Goal: Information Seeking & Learning: Learn about a topic

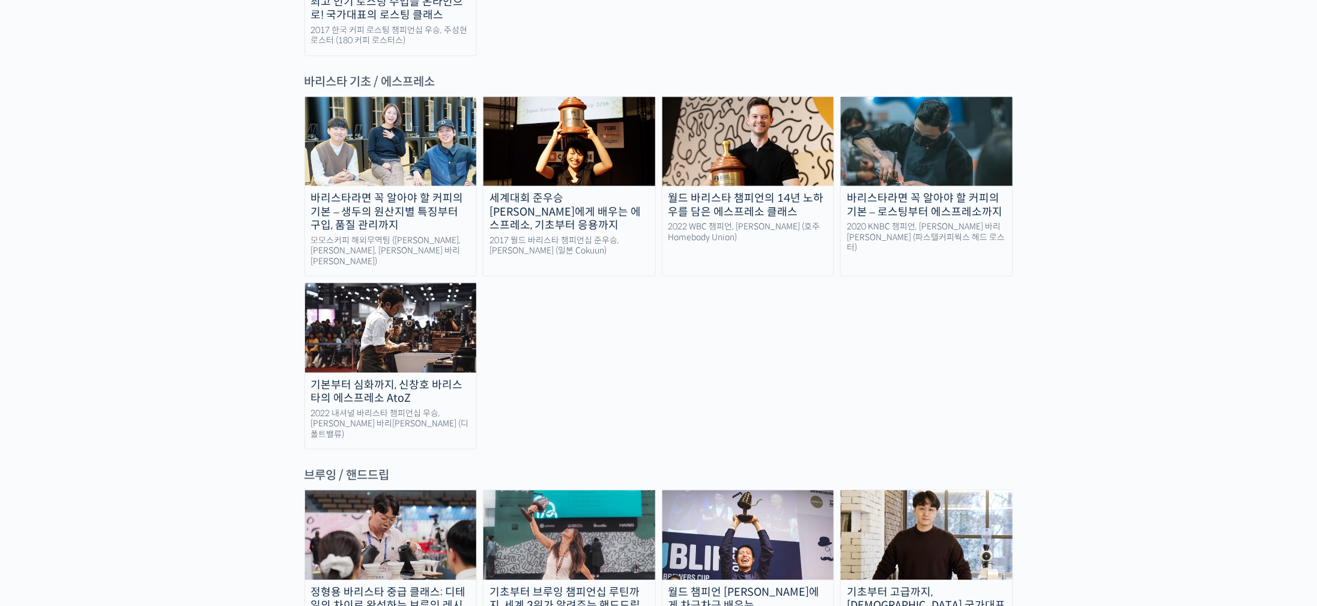
scroll to position [1712, 0]
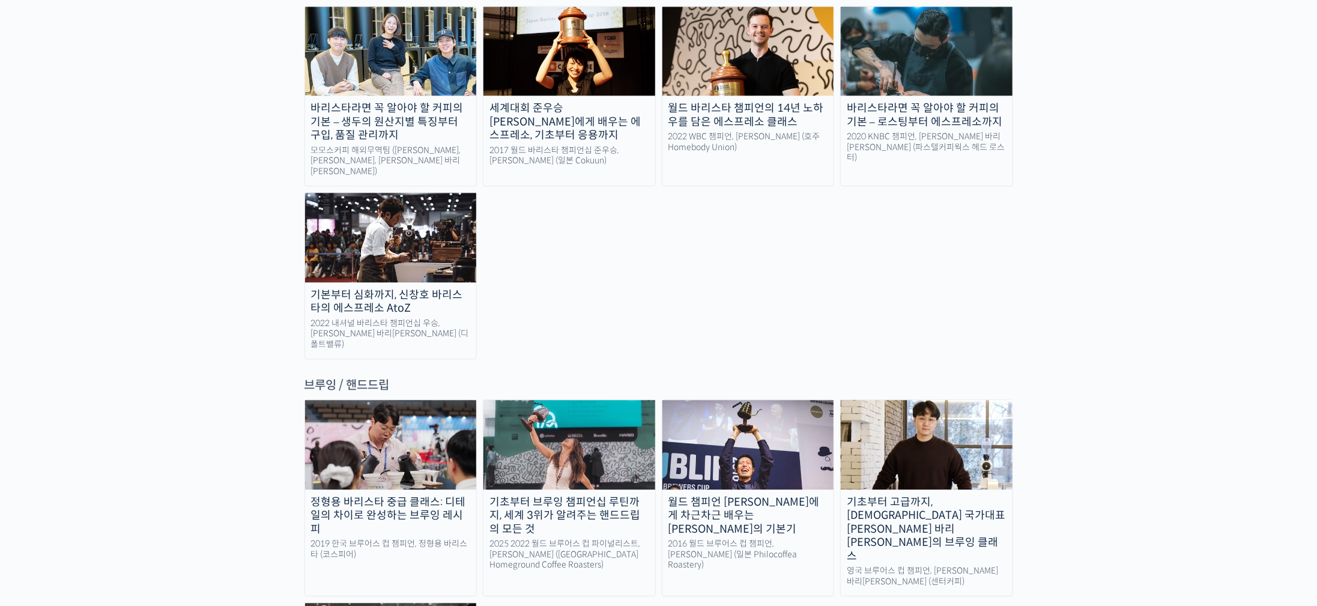
click at [962, 400] on img at bounding box center [927, 444] width 172 height 89
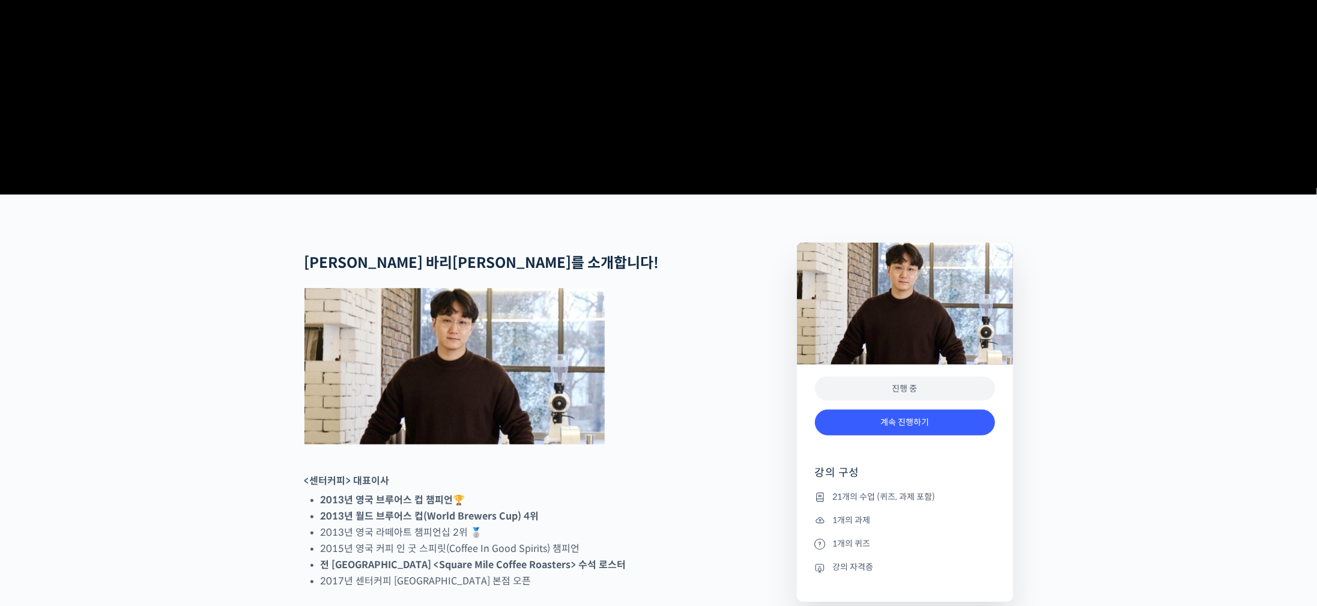
scroll to position [451, 0]
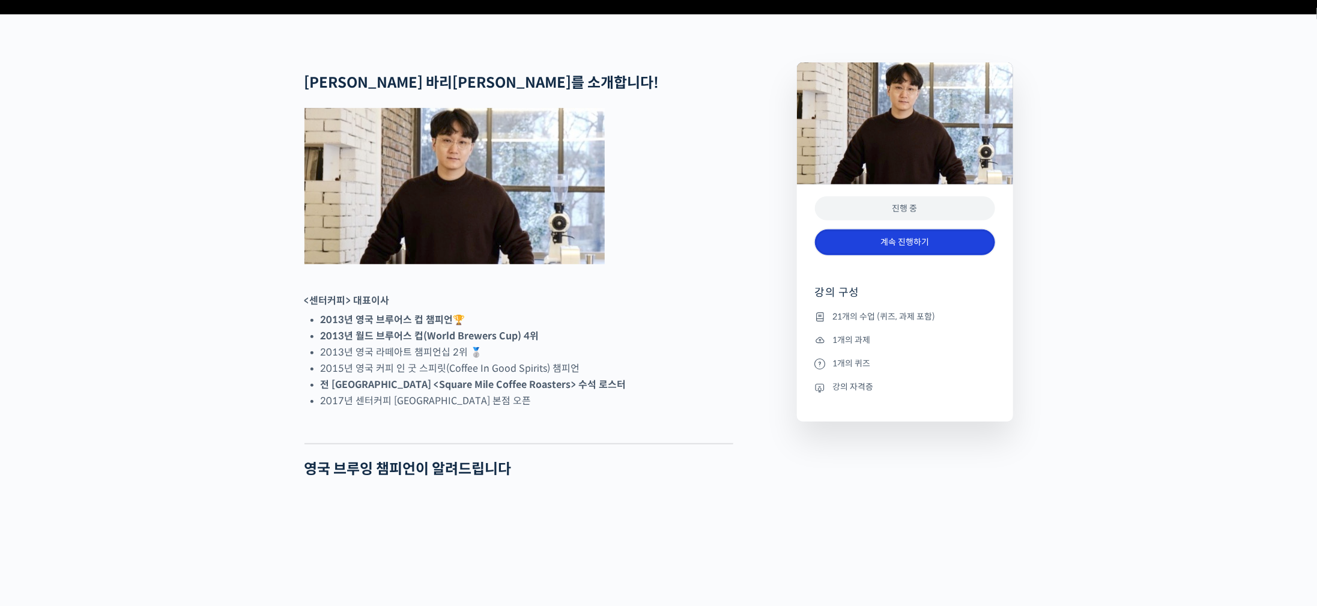
click at [906, 255] on link "계속 진행하기" at bounding box center [905, 242] width 180 height 26
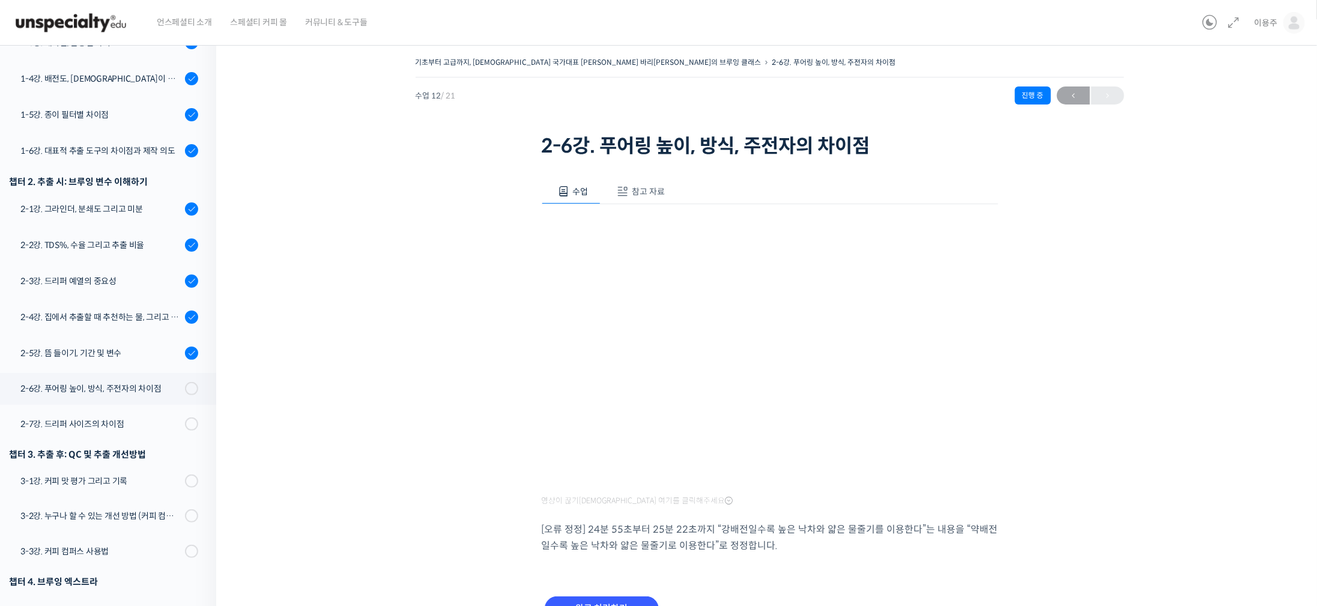
scroll to position [70, 0]
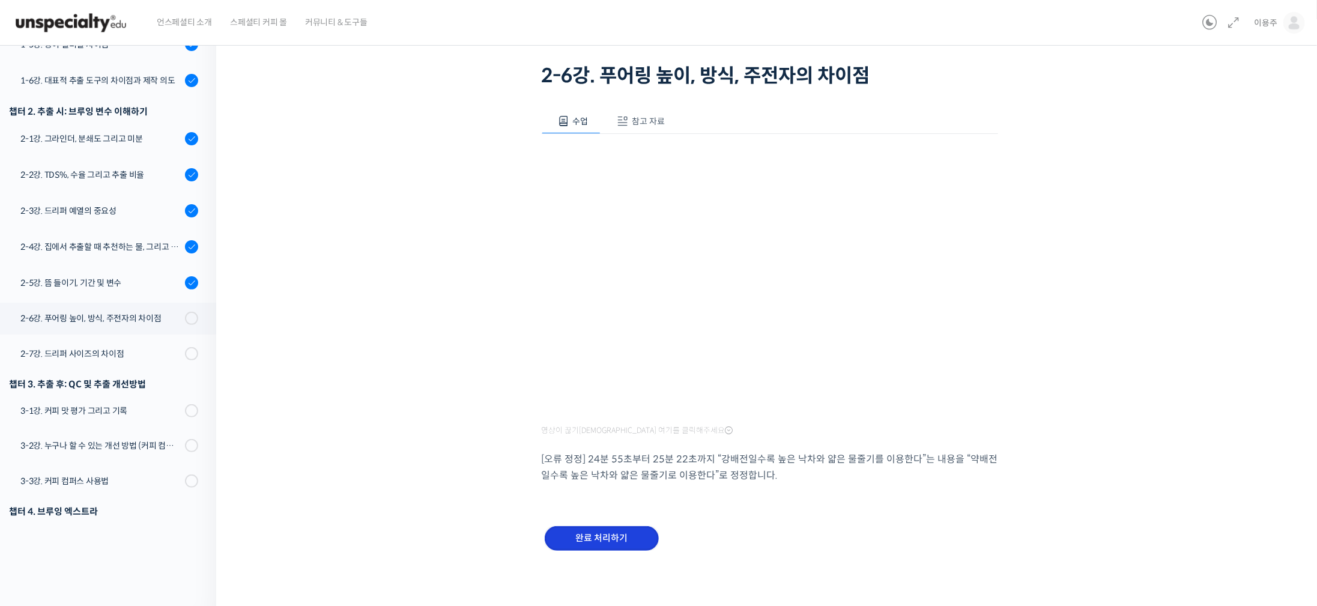
click at [618, 538] on input "완료 처리하기" at bounding box center [602, 538] width 114 height 25
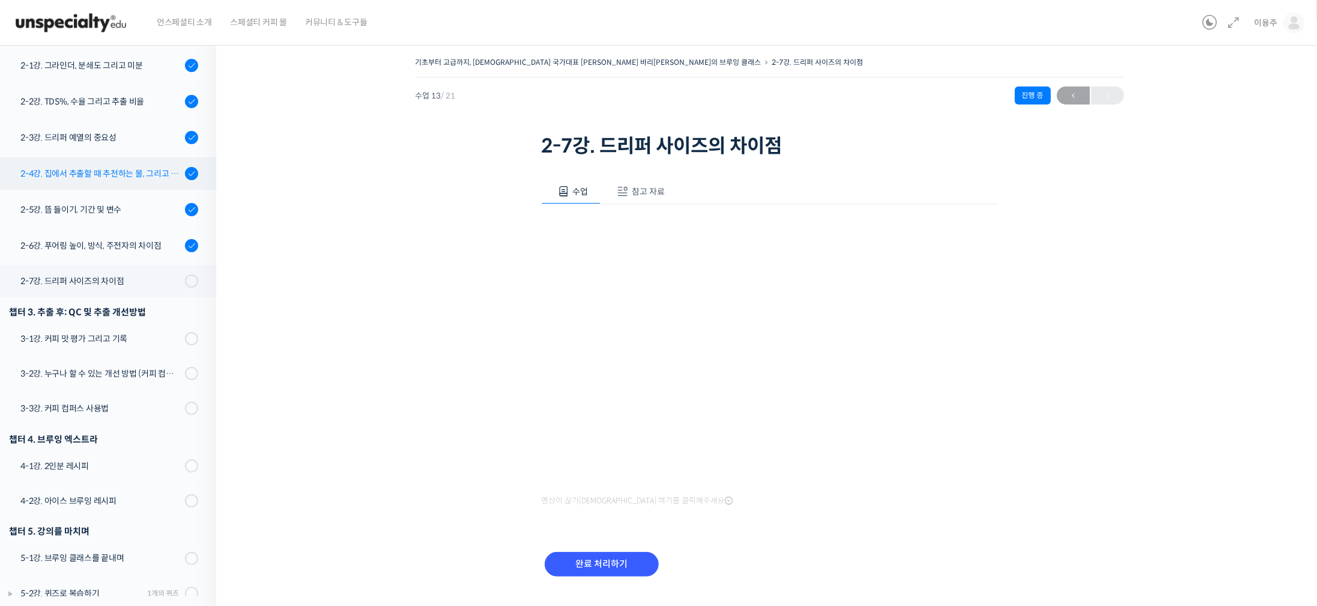
scroll to position [376, 0]
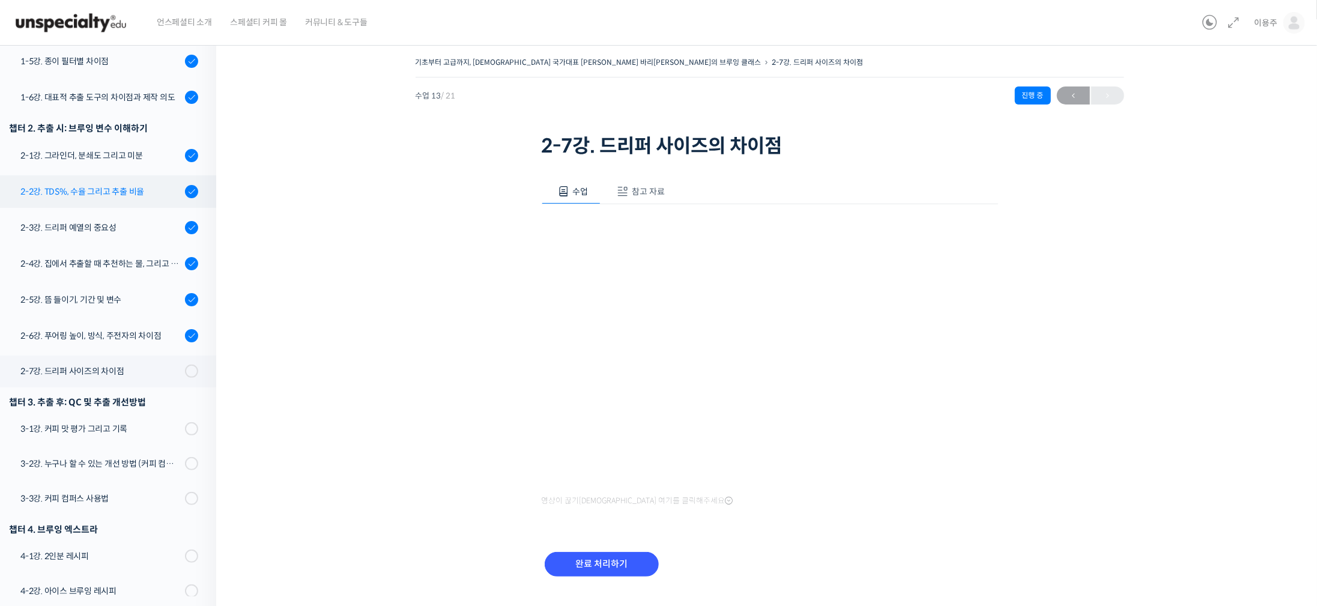
click at [155, 185] on div "2-2강. TDS%, 수율 그리고 추출 비율" at bounding box center [100, 191] width 161 height 13
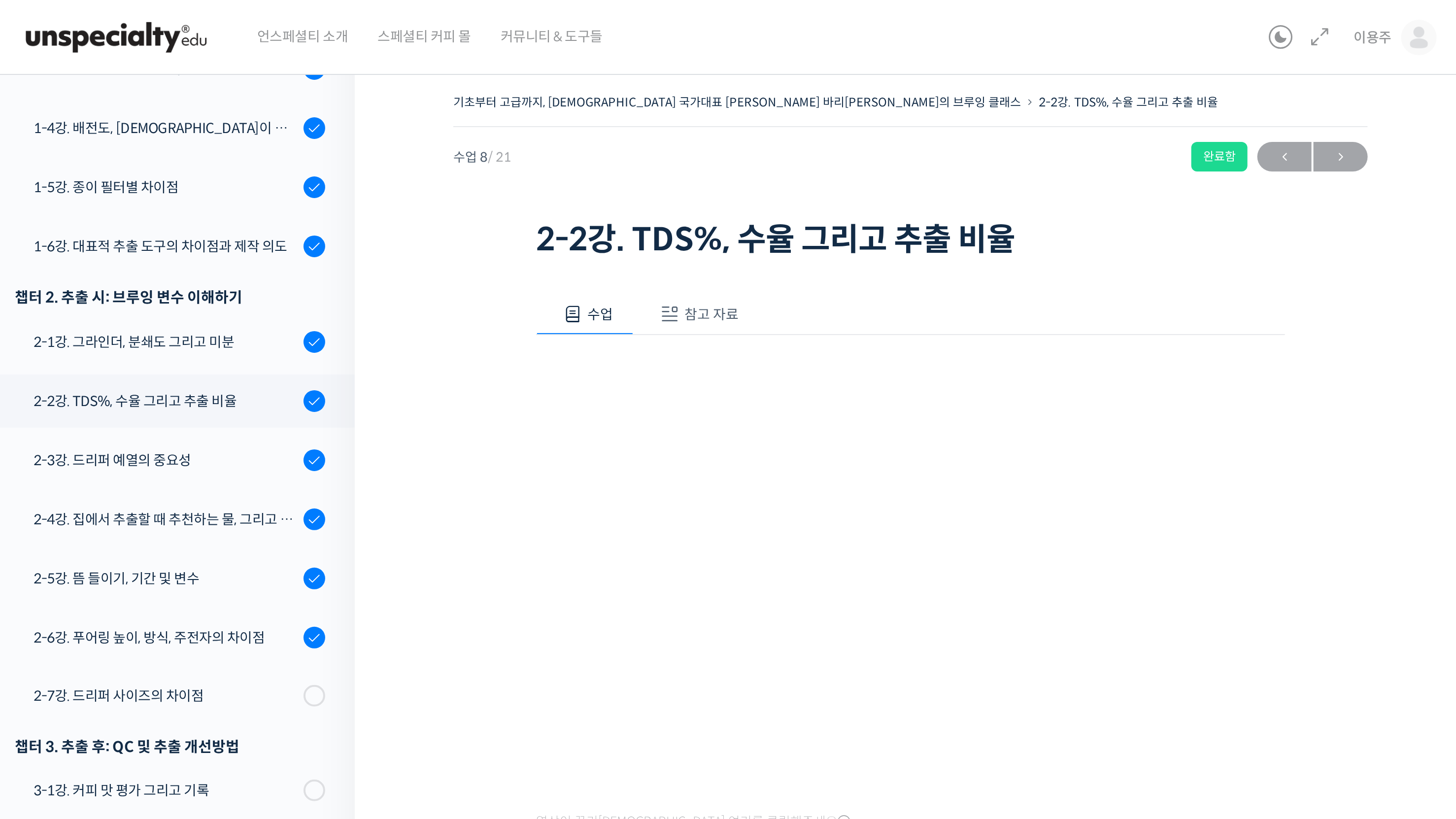
scroll to position [61, 0]
